Goal: Information Seeking & Learning: Check status

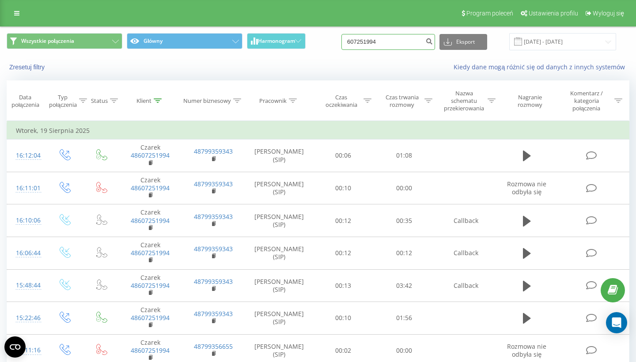
drag, startPoint x: 421, startPoint y: 39, endPoint x: 349, endPoint y: 36, distance: 72.0
click at [349, 36] on div "Wszystkie połączenia Główny Harmonogram 607251994 Eksport .csv .xls .xlsx 21.05…" at bounding box center [318, 41] width 623 height 17
click at [433, 42] on icon "submit" at bounding box center [429, 40] width 8 height 5
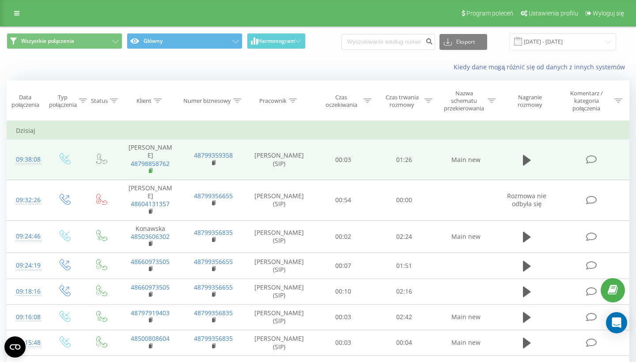
click at [153, 168] on icon at bounding box center [151, 171] width 5 height 6
click at [523, 155] on button at bounding box center [526, 160] width 13 height 13
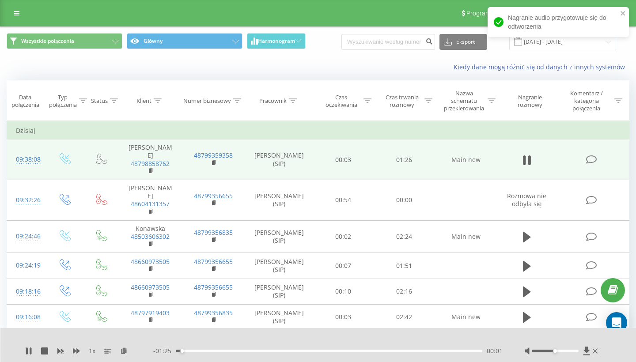
click at [259, 350] on div "00:01" at bounding box center [329, 351] width 307 height 3
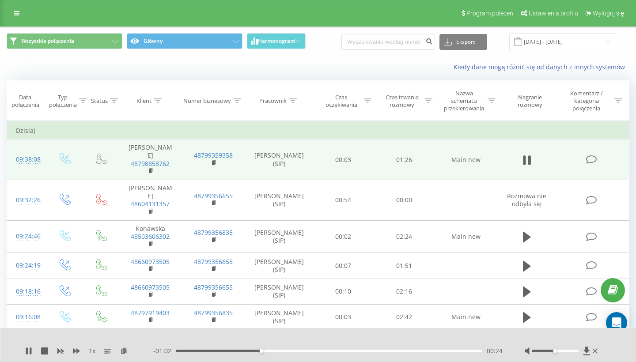
click at [358, 353] on div "- 01:02 00:24 00:24" at bounding box center [327, 351] width 349 height 9
click at [363, 352] on div "00:24" at bounding box center [329, 351] width 307 height 3
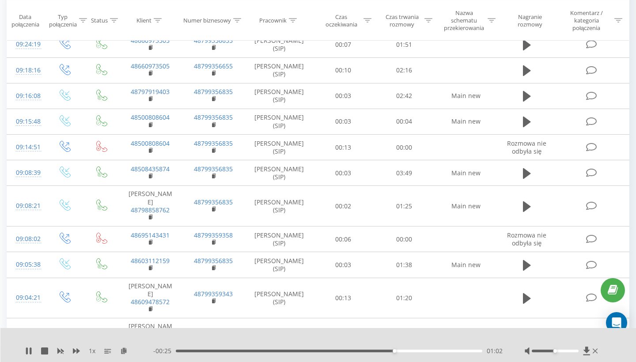
scroll to position [275, 0]
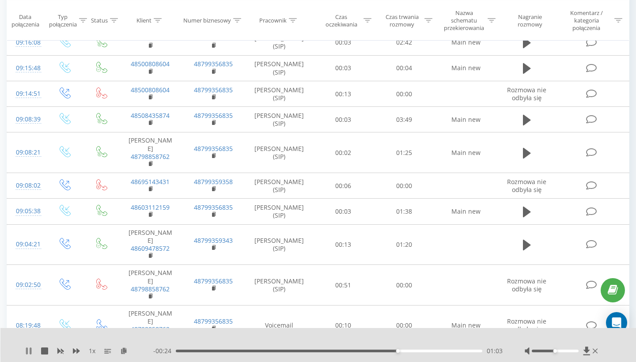
click at [30, 349] on icon at bounding box center [31, 351] width 2 height 7
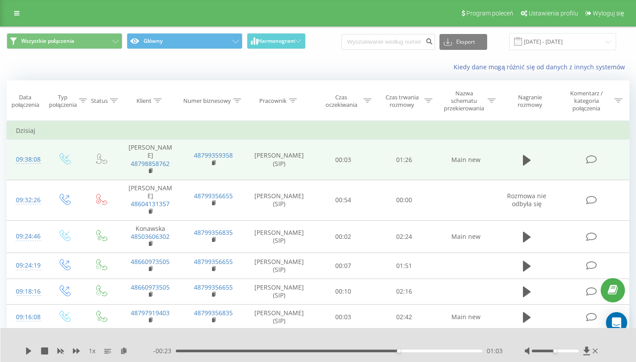
scroll to position [0, 0]
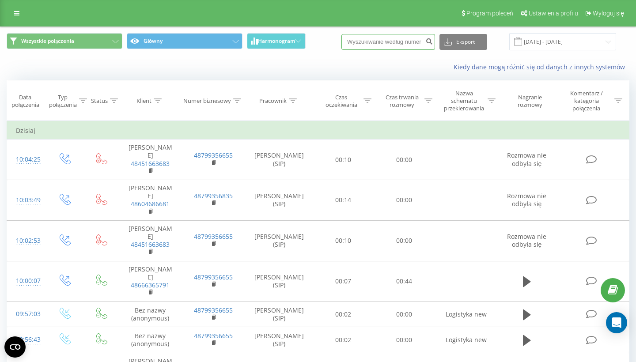
click at [398, 43] on input at bounding box center [388, 42] width 94 height 16
paste input "510 029 778"
type input "510 029 778"
